Goal: Task Accomplishment & Management: Use online tool/utility

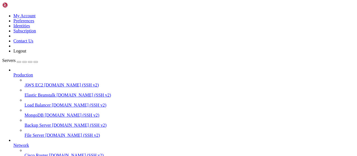
scroll to position [261, 0]
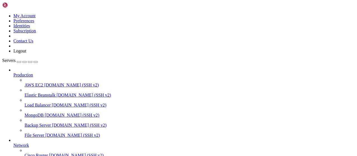
type input "/root/bybsa"
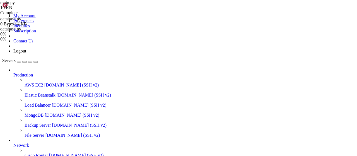
click at [312, 88] on div "main.py 10 KB Complete database.py 0 Bytes / 4 KB database.py 0% 0 %" at bounding box center [178, 78] width 357 height 156
drag, startPoint x: 138, startPoint y: 111, endPoint x: 185, endPoint y: 64, distance: 66.5
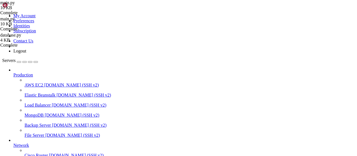
type textarea "@app.route("/webhook", methods=["POST"]) async def webhook():"
drag, startPoint x: 159, startPoint y: 62, endPoint x: 73, endPoint y: 62, distance: 85.4
drag, startPoint x: 160, startPoint y: 70, endPoint x: 160, endPoint y: 79, distance: 8.9
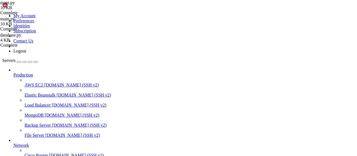
drag, startPoint x: 139, startPoint y: 110, endPoint x: 81, endPoint y: 109, distance: 58.6
type textarea "[DOMAIN_NAME](host='[TECHNICAL_ID]', port=80)"
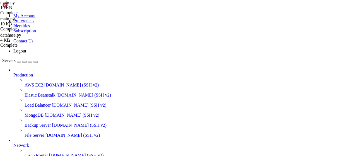
paste textarea "[DOMAIN_NAME](host='[TECHNICAL_ID]', port=80)"
type textarea "[DOMAIN_NAME](host='[TECHNICAL_ID]', port=80)"
